Goal: Task Accomplishment & Management: Manage account settings

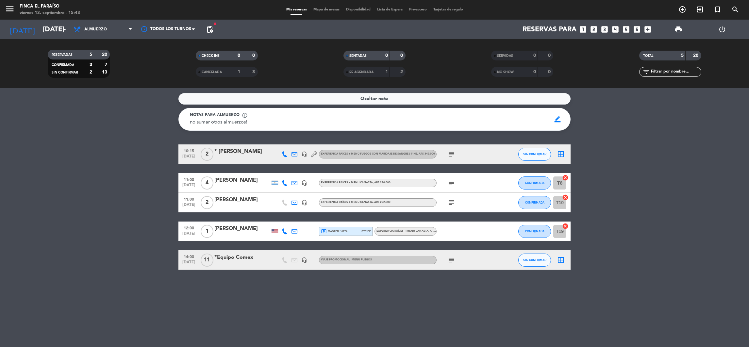
click at [239, 180] on div "[PERSON_NAME]" at bounding box center [242, 180] width 56 height 8
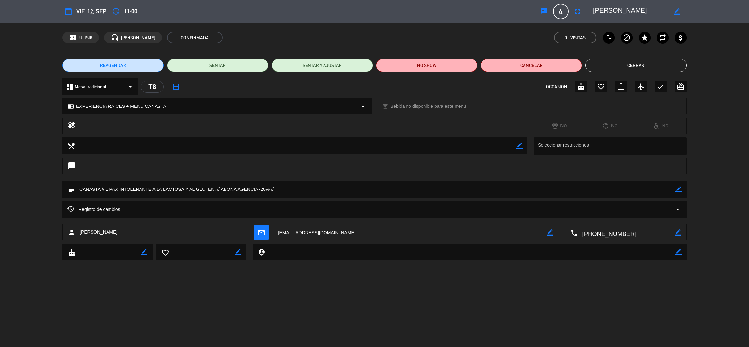
drag, startPoint x: 594, startPoint y: 12, endPoint x: 655, endPoint y: 15, distance: 61.8
click at [655, 15] on textarea at bounding box center [630, 12] width 75 height 12
click at [629, 63] on button "Cerrar" at bounding box center [635, 65] width 101 height 13
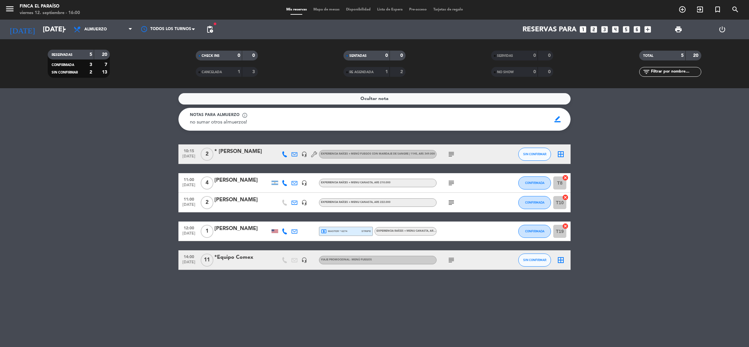
click at [248, 152] on div "* [PERSON_NAME]" at bounding box center [242, 151] width 56 height 8
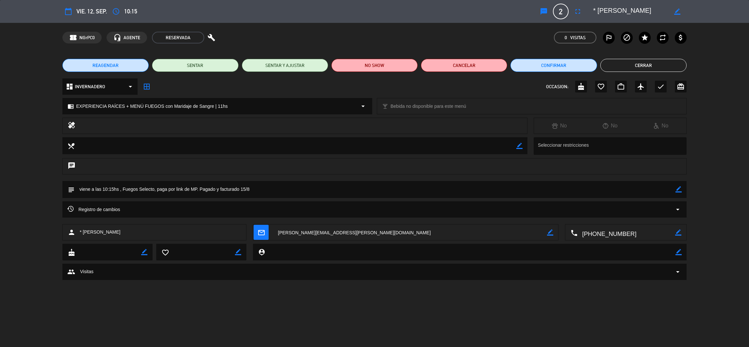
drag, startPoint x: 598, startPoint y: 13, endPoint x: 668, endPoint y: 15, distance: 69.3
click at [668, 15] on div "border_color" at bounding box center [638, 12] width 98 height 12
click at [32, 180] on div "chat" at bounding box center [374, 169] width 749 height 23
click at [614, 65] on button "Cerrar" at bounding box center [643, 65] width 86 height 13
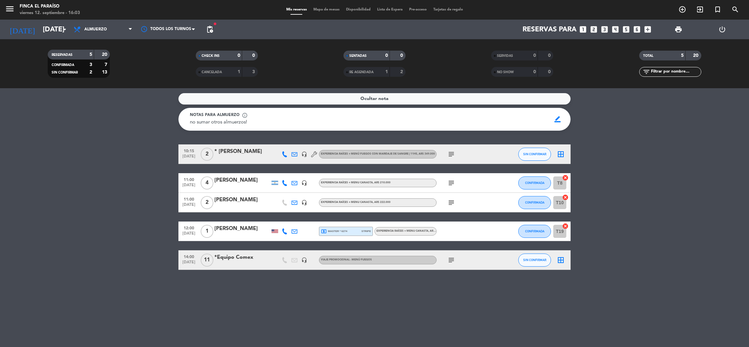
click at [250, 203] on div "[PERSON_NAME]" at bounding box center [242, 200] width 56 height 8
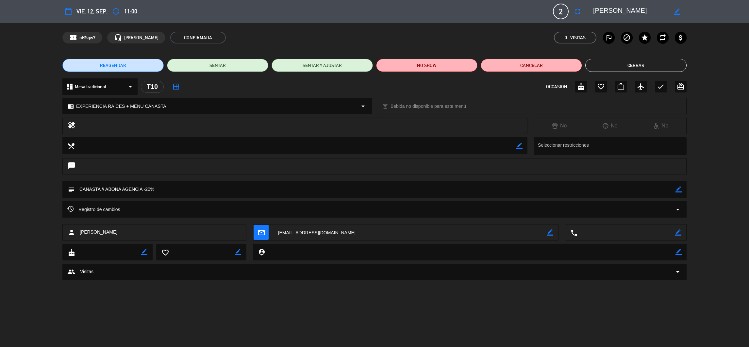
drag, startPoint x: 593, startPoint y: 9, endPoint x: 650, endPoint y: 10, distance: 57.2
click at [650, 10] on div "border_color" at bounding box center [638, 12] width 98 height 12
drag, startPoint x: 595, startPoint y: 11, endPoint x: 678, endPoint y: 20, distance: 84.2
click at [678, 20] on div "calendar_today vie. 12, sep. access_time 11:00 2 [PERSON_NAME] fullscreen borde…" at bounding box center [374, 11] width 749 height 23
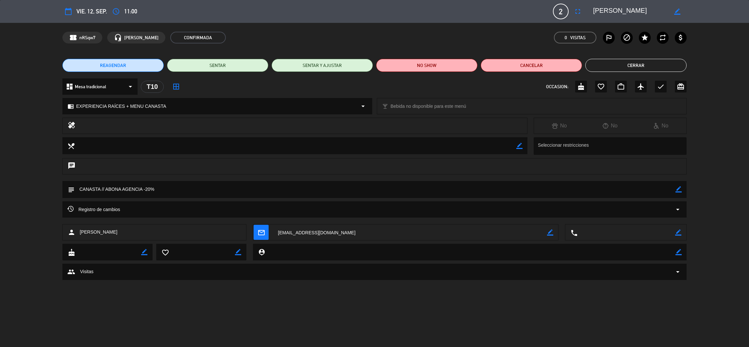
click at [664, 64] on button "Cerrar" at bounding box center [635, 65] width 101 height 13
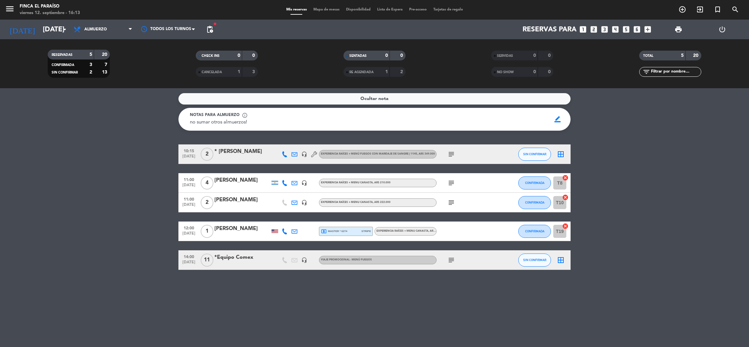
click at [238, 201] on div "[PERSON_NAME]" at bounding box center [242, 200] width 56 height 8
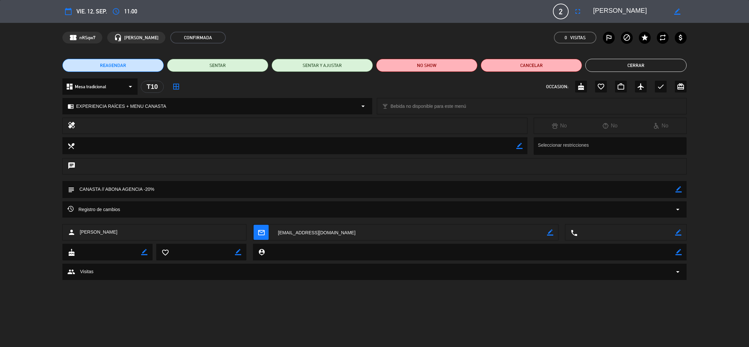
click at [309, 236] on textarea at bounding box center [410, 233] width 274 height 16
click at [620, 63] on button "Cerrar" at bounding box center [635, 65] width 101 height 13
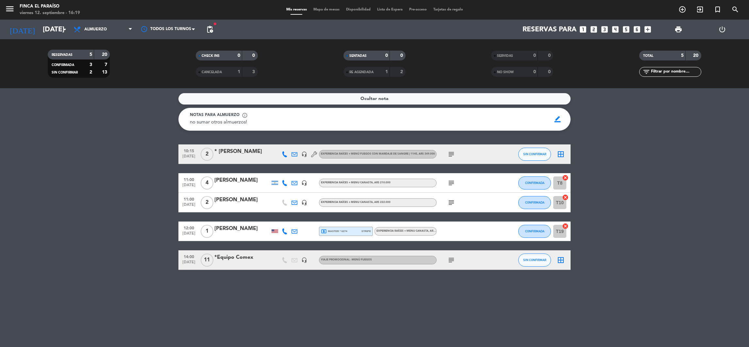
click at [233, 180] on div "[PERSON_NAME]" at bounding box center [242, 180] width 56 height 8
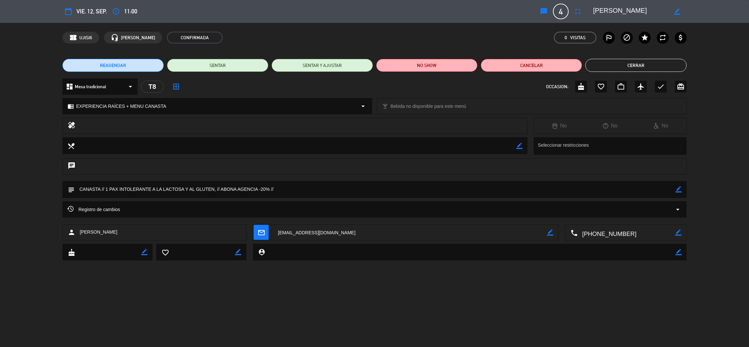
click at [300, 231] on textarea at bounding box center [410, 233] width 274 height 16
click at [303, 293] on div "calendar_today vie. 12, sep. access_time 11:00 sms 4 [PERSON_NAME] fullscreen b…" at bounding box center [374, 173] width 749 height 347
click at [623, 64] on button "Cerrar" at bounding box center [635, 65] width 101 height 13
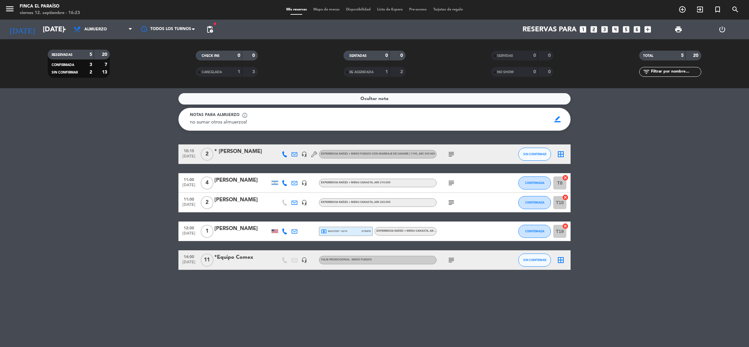
click at [248, 158] on div at bounding box center [242, 158] width 56 height 5
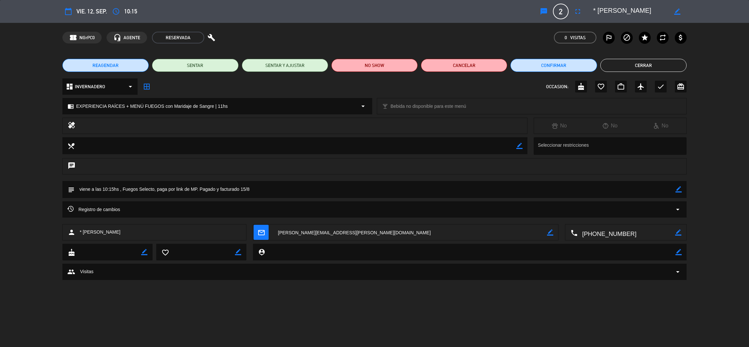
click at [304, 227] on textarea at bounding box center [410, 233] width 274 height 16
